Goal: Task Accomplishment & Management: Use online tool/utility

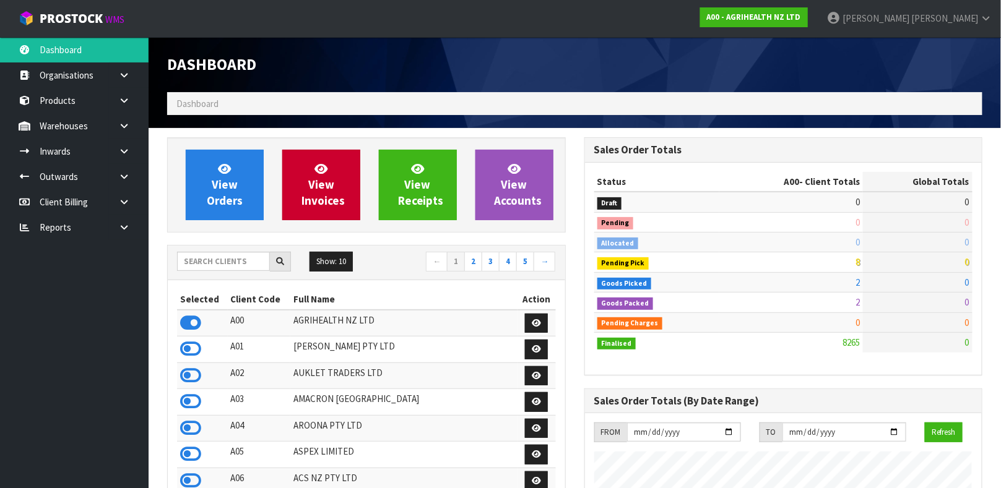
scroll to position [939, 417]
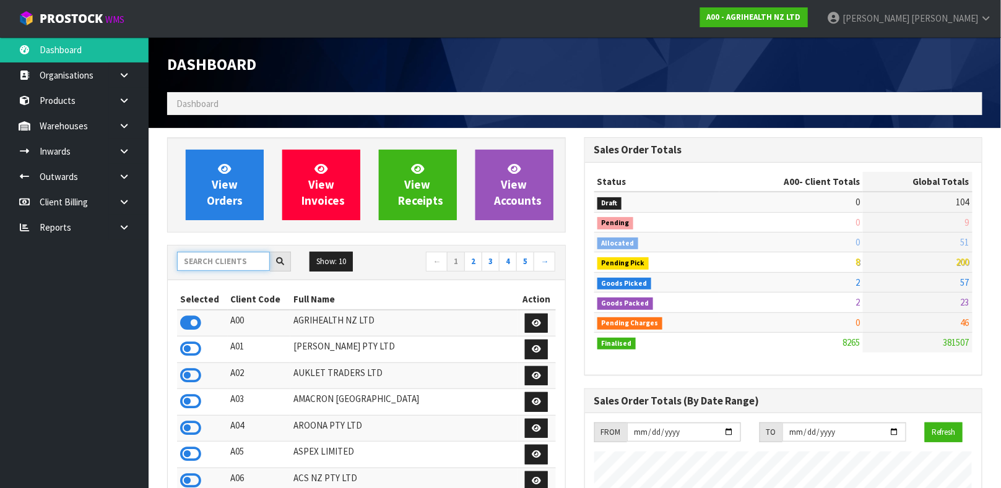
click at [222, 267] on input "text" at bounding box center [223, 261] width 93 height 19
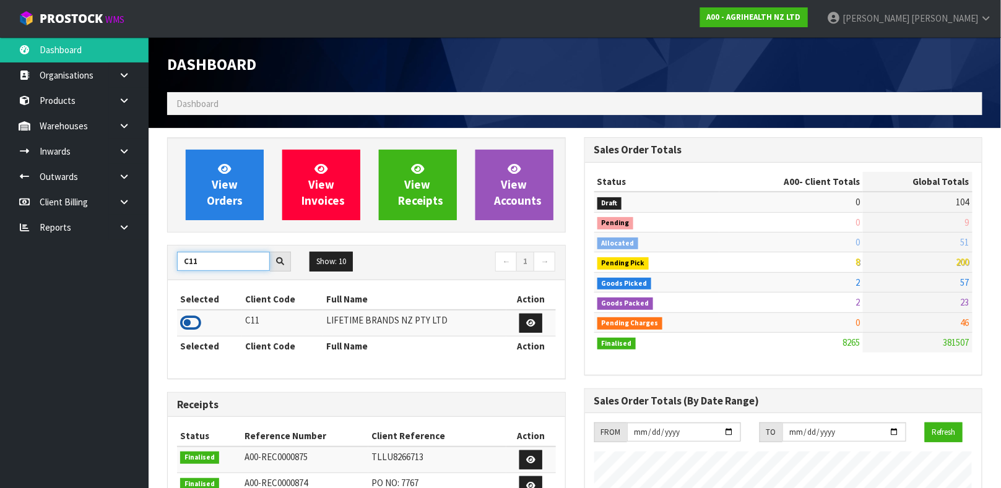
type input "C11"
click at [196, 322] on icon at bounding box center [190, 323] width 21 height 19
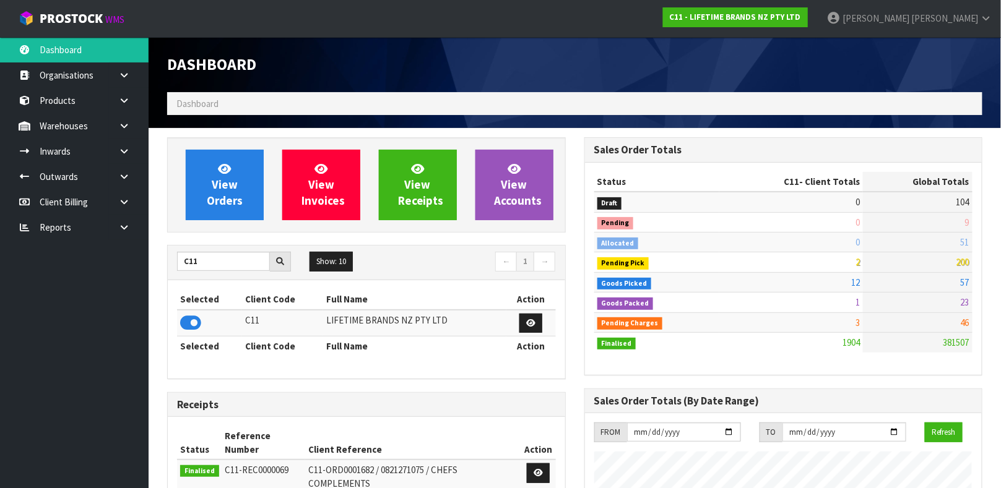
scroll to position [965, 417]
click at [95, 100] on link "Products" at bounding box center [74, 100] width 149 height 25
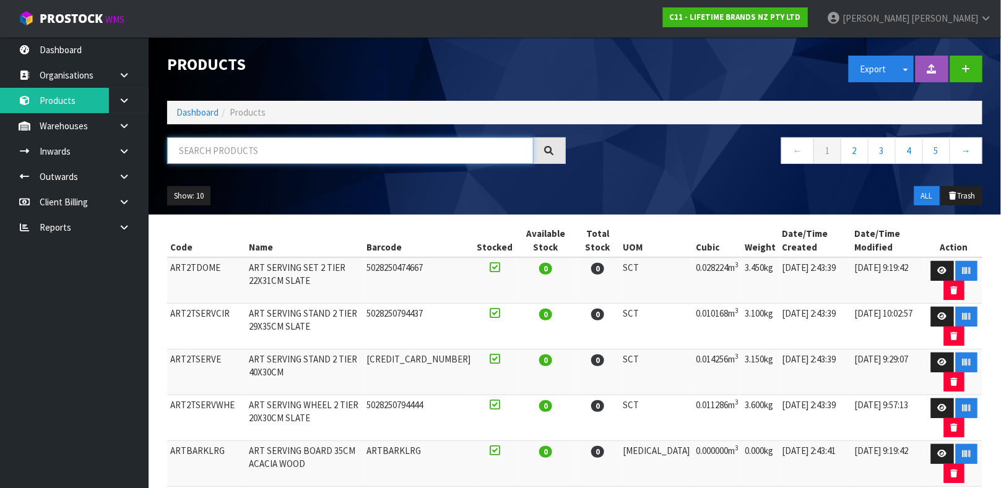
click at [226, 149] on input "text" at bounding box center [350, 150] width 366 height 27
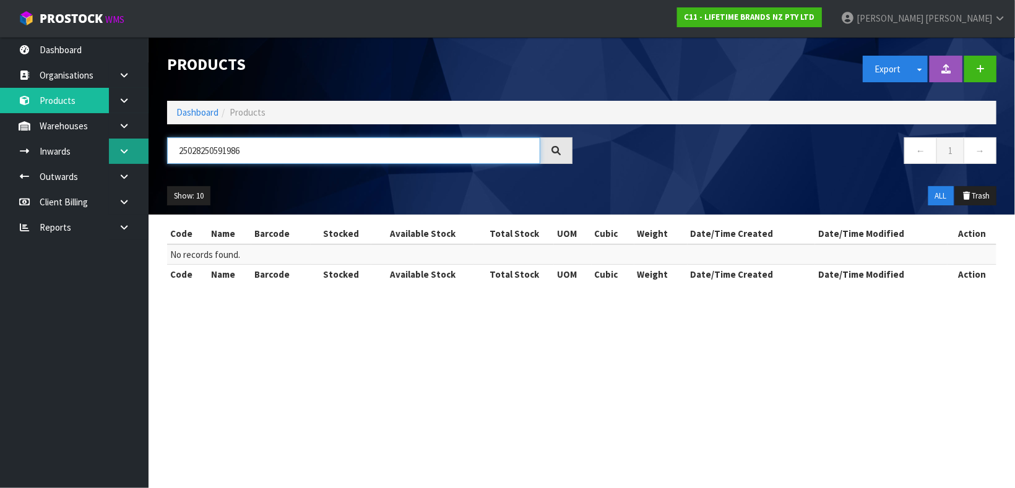
drag, startPoint x: 258, startPoint y: 150, endPoint x: 121, endPoint y: 157, distance: 137.0
click at [121, 157] on body "Toggle navigation ProStock WMS C11 - LIFETIME BRANDS NZ PTY LTD [PERSON_NAME] L…" at bounding box center [507, 244] width 1015 height 488
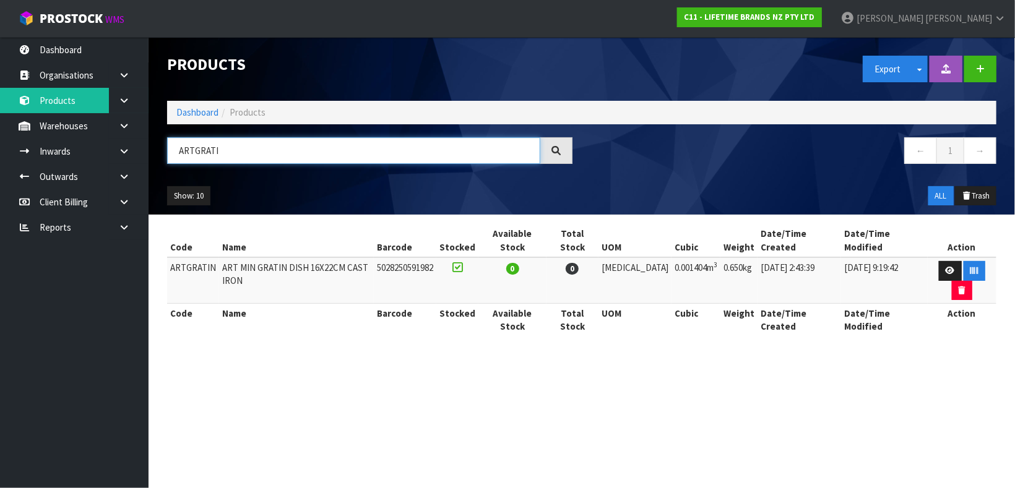
type input "ARTGRATIN"
click at [232, 141] on input "ARTGRATIN" at bounding box center [353, 150] width 373 height 27
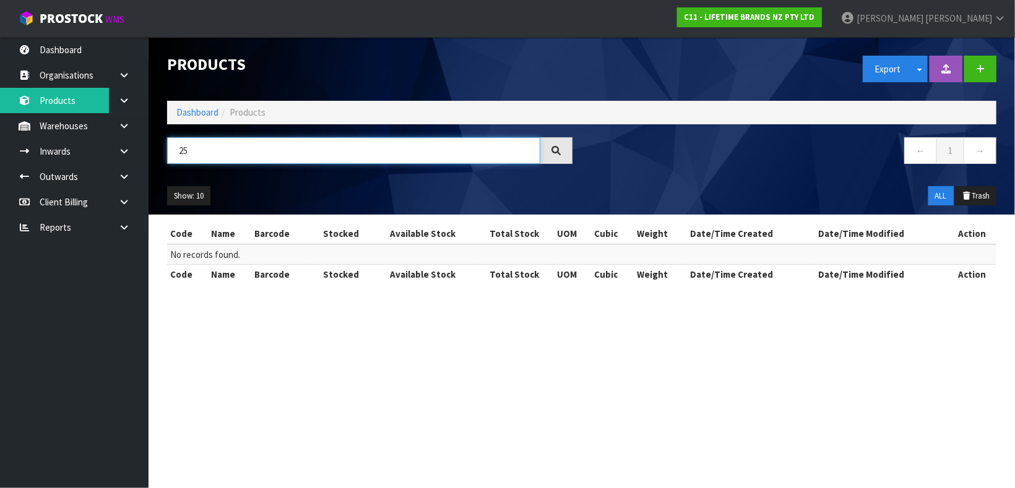
type input "2"
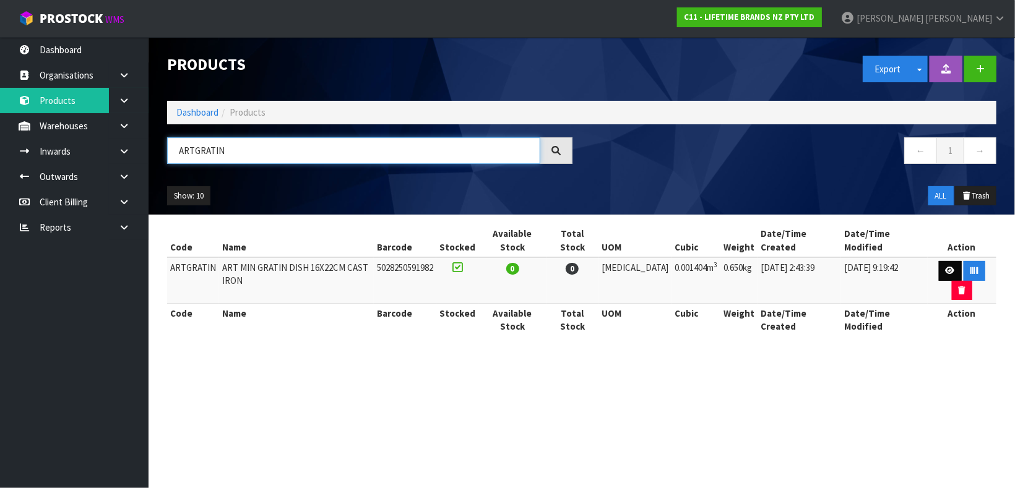
type input "ARTGRATIN"
click at [939, 261] on link at bounding box center [950, 271] width 23 height 20
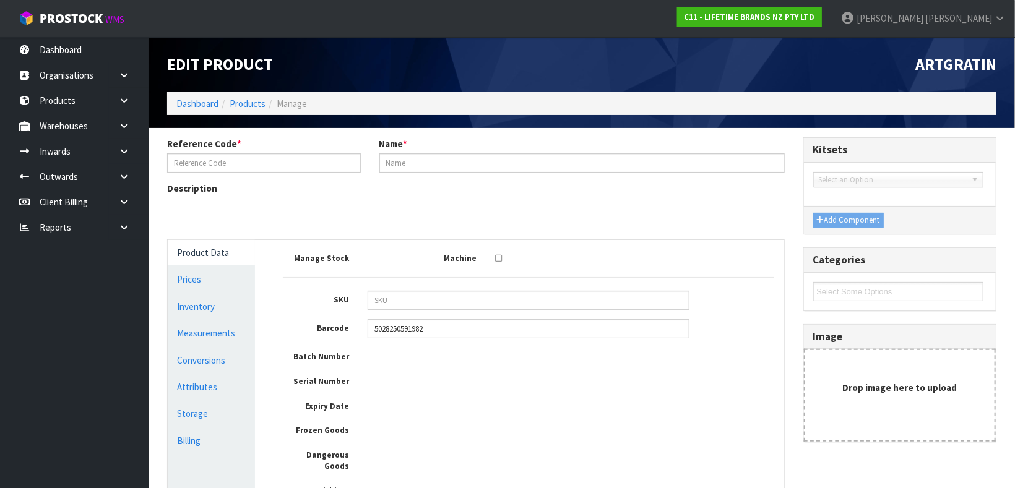
type input "ARTGRATIN"
type input "ART MIN GRATIN DISH 16X22CM CAST IRON"
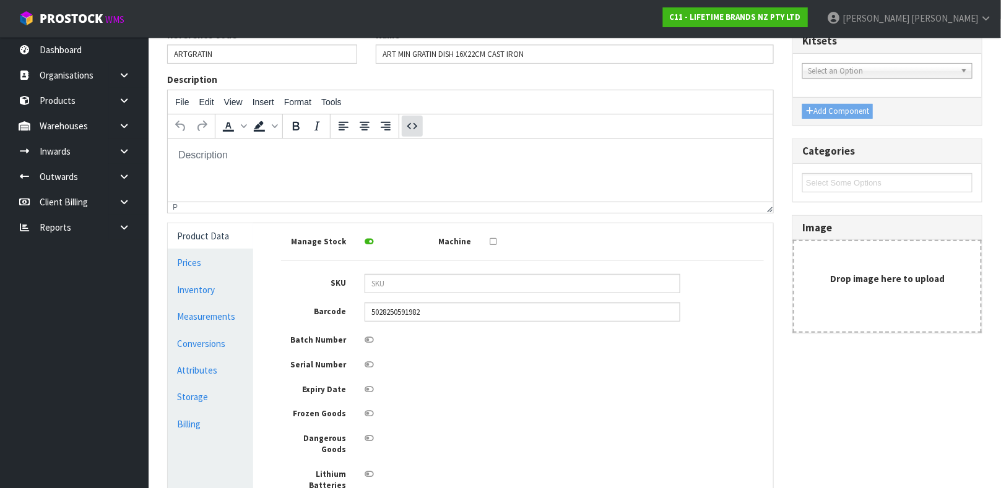
scroll to position [111, 0]
click at [206, 339] on link "Conversions" at bounding box center [210, 341] width 85 height 25
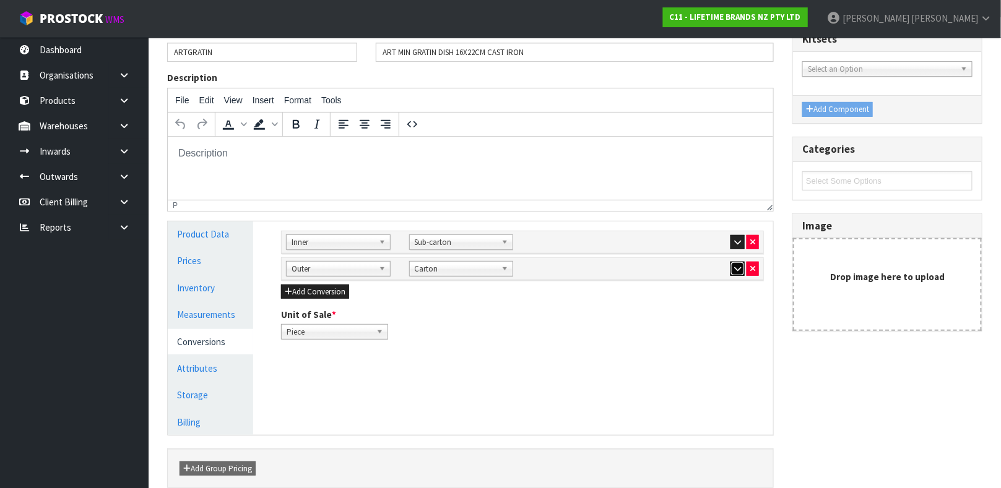
click at [737, 266] on icon "button" at bounding box center [737, 269] width 7 height 8
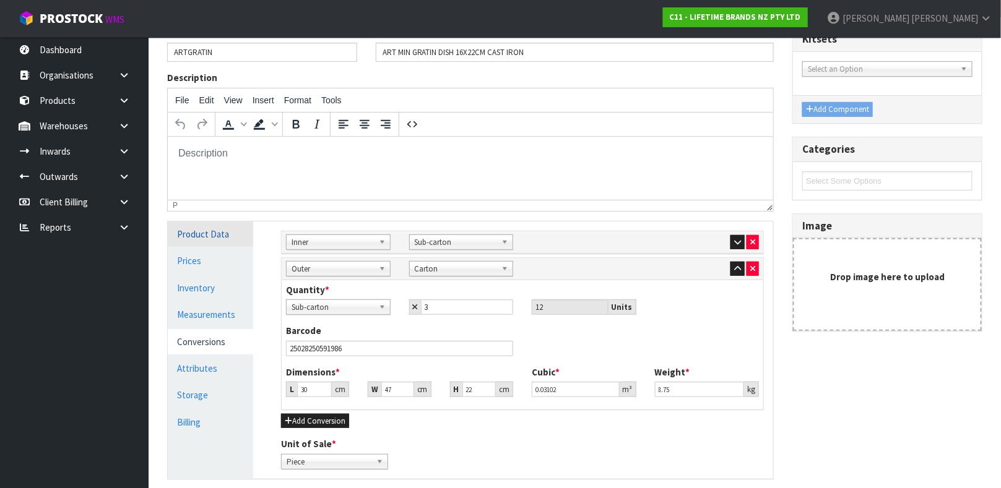
click at [217, 227] on link "Product Data" at bounding box center [210, 234] width 85 height 25
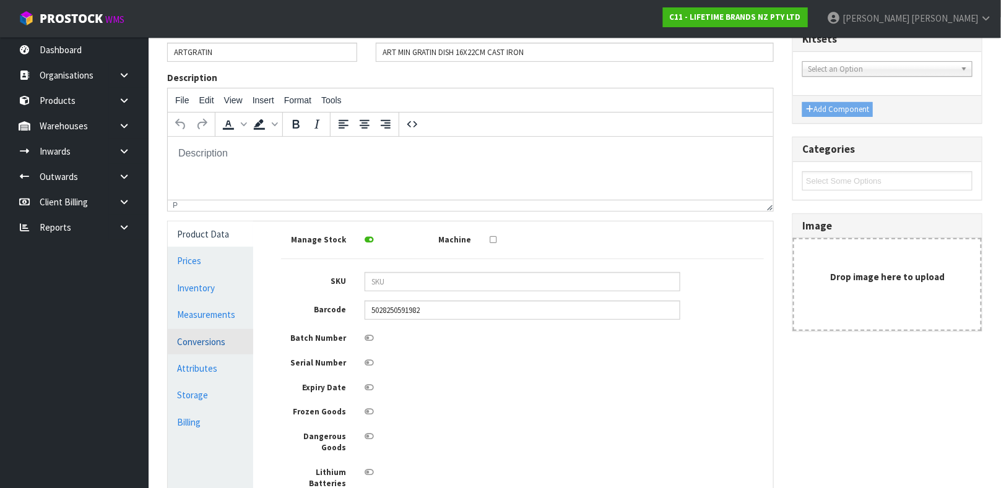
click at [206, 343] on link "Conversions" at bounding box center [210, 341] width 85 height 25
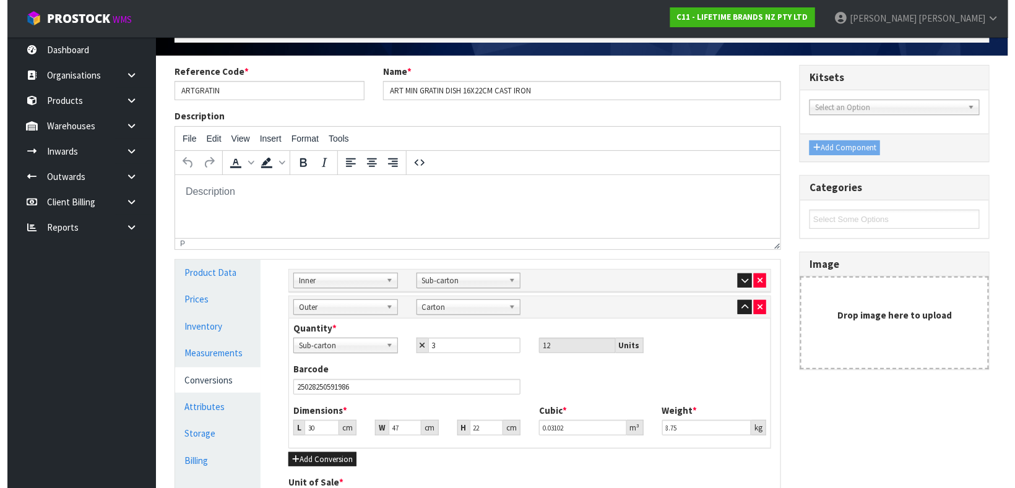
scroll to position [0, 0]
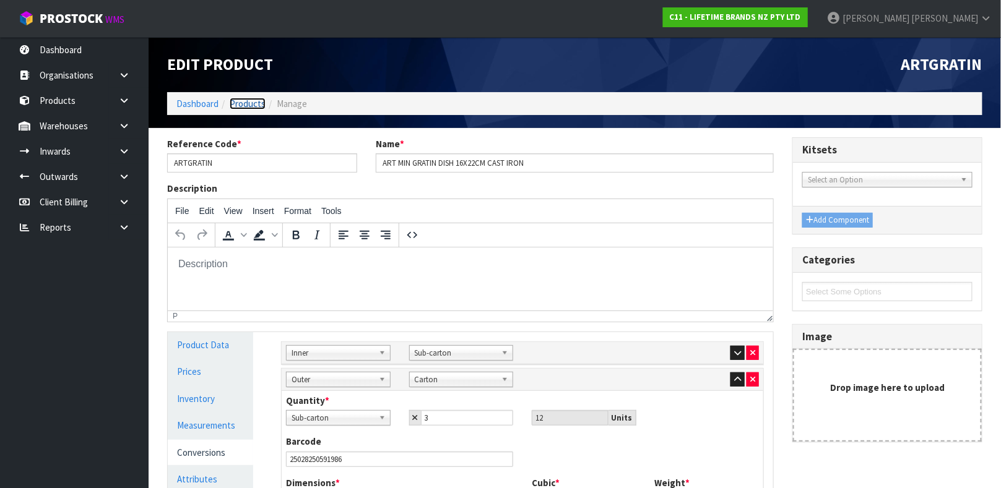
click at [258, 107] on link "Products" at bounding box center [248, 104] width 36 height 12
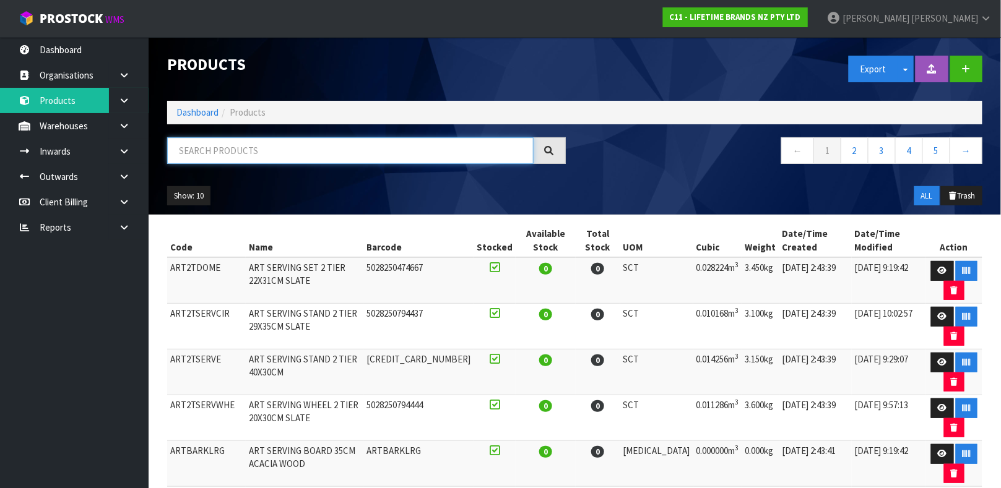
click at [258, 150] on input "text" at bounding box center [350, 150] width 366 height 27
type input "ARTPLATTERCOP"
